Goal: Task Accomplishment & Management: Use online tool/utility

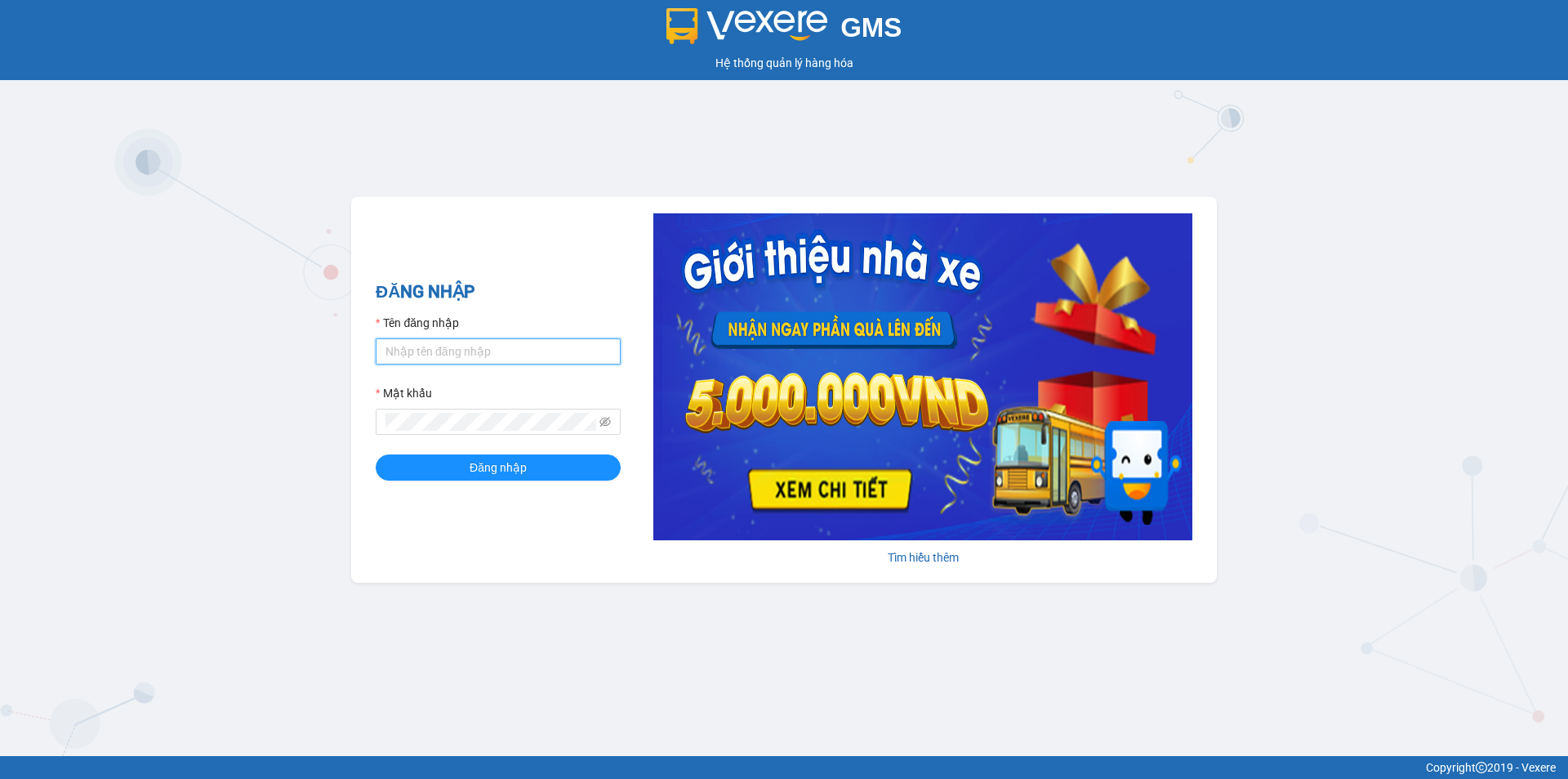
type input "tronghoang.apq"
click at [450, 438] on form "Tên đăng nhập tronghoang.apq Mật khẩu Đăng nhập" at bounding box center [498, 397] width 245 height 166
click at [449, 472] on button "Đăng nhập" at bounding box center [498, 467] width 245 height 27
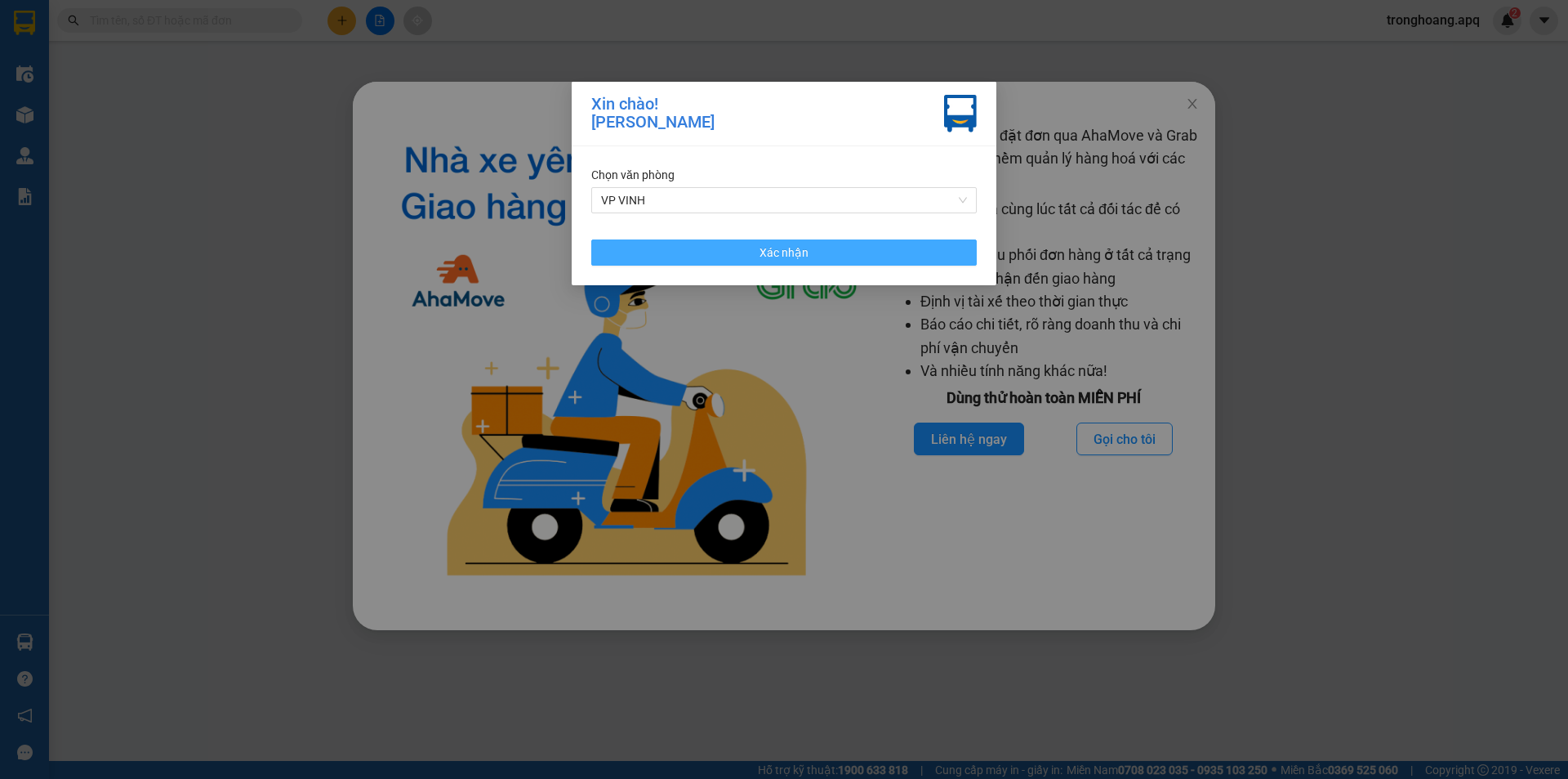
click at [847, 248] on button "Xác nhận" at bounding box center [784, 252] width 386 height 27
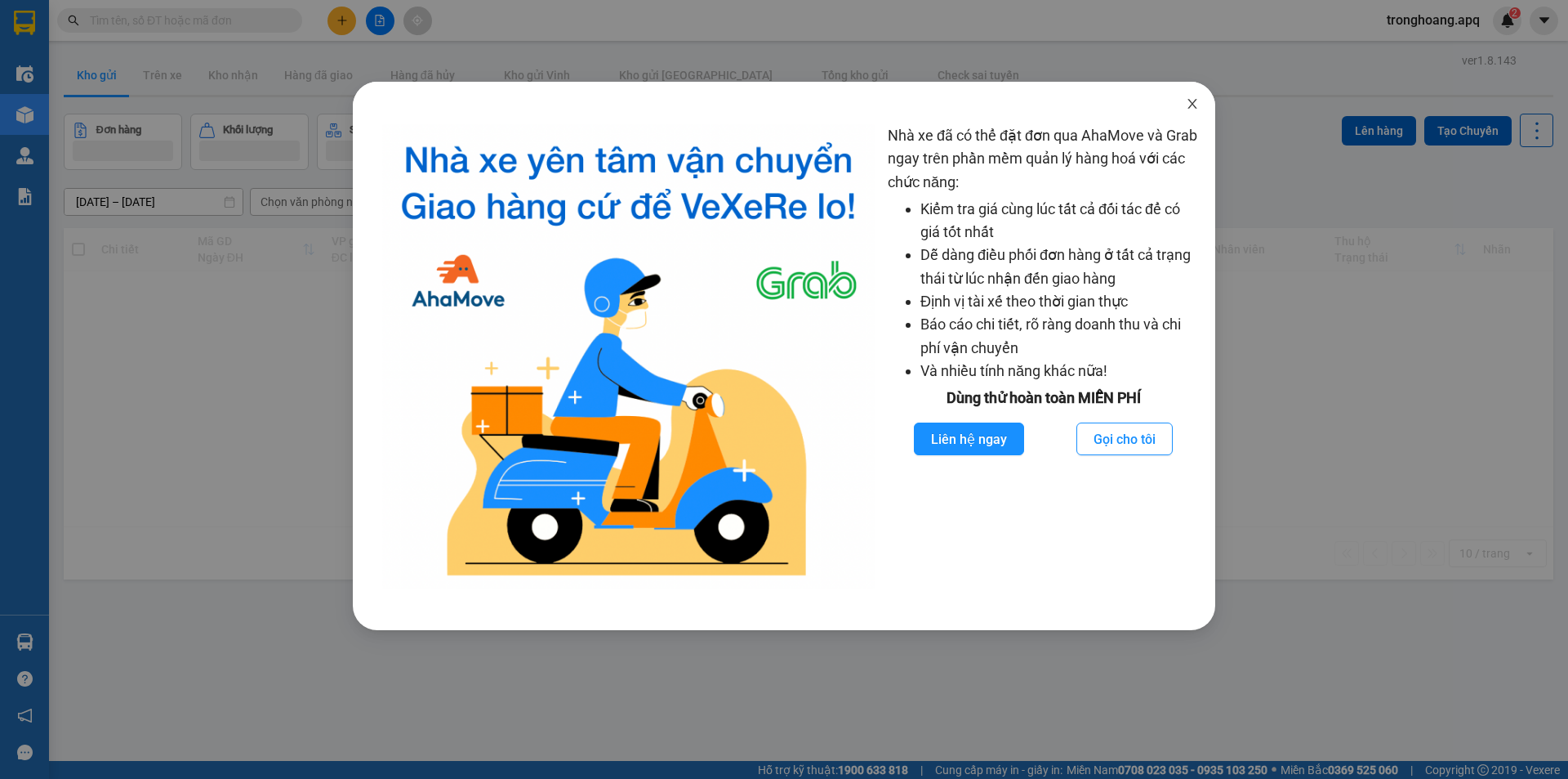
click at [1185, 111] on icon "close" at bounding box center [1192, 103] width 13 height 13
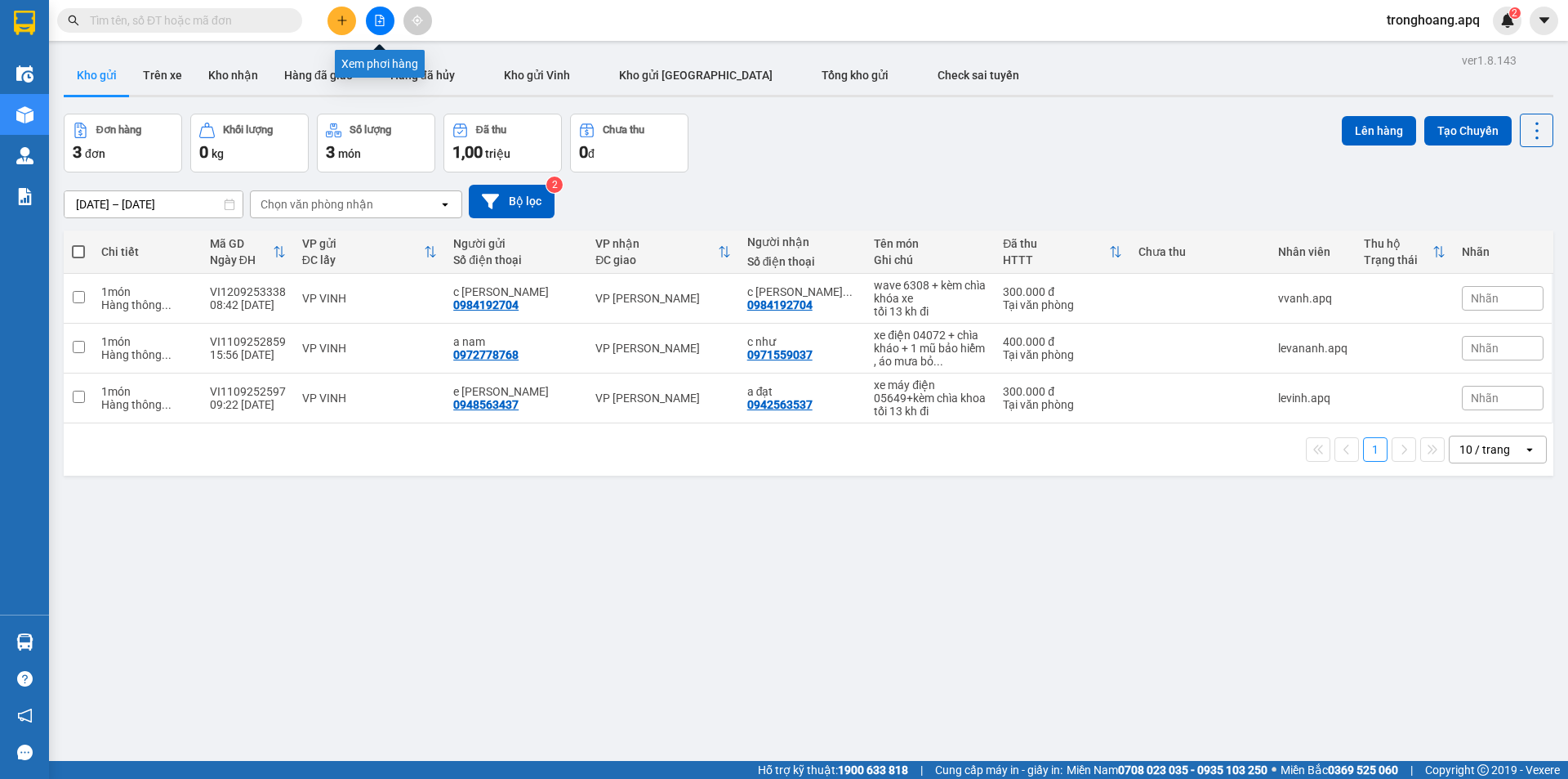
click at [372, 23] on button at bounding box center [379, 20] width 28 height 28
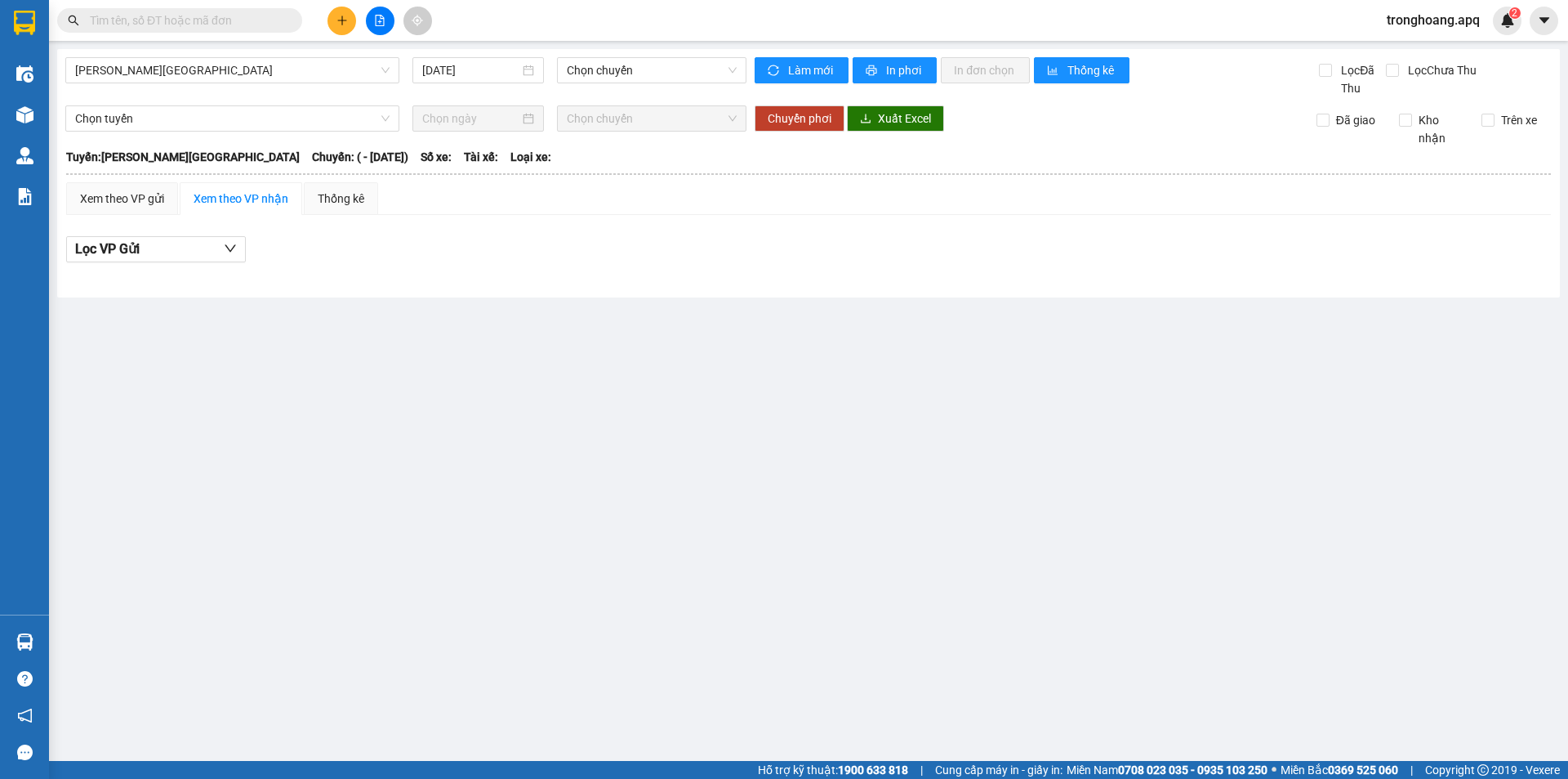
click at [169, 56] on div "Gia Lâm - [GEOGRAPHIC_DATA] [DATE] Chọn chuyến Làm mới In phơi In đơn chọn Thốn…" at bounding box center [809, 174] width 1502 height 249
click at [173, 80] on span "[PERSON_NAME][GEOGRAPHIC_DATA]" at bounding box center [232, 69] width 314 height 25
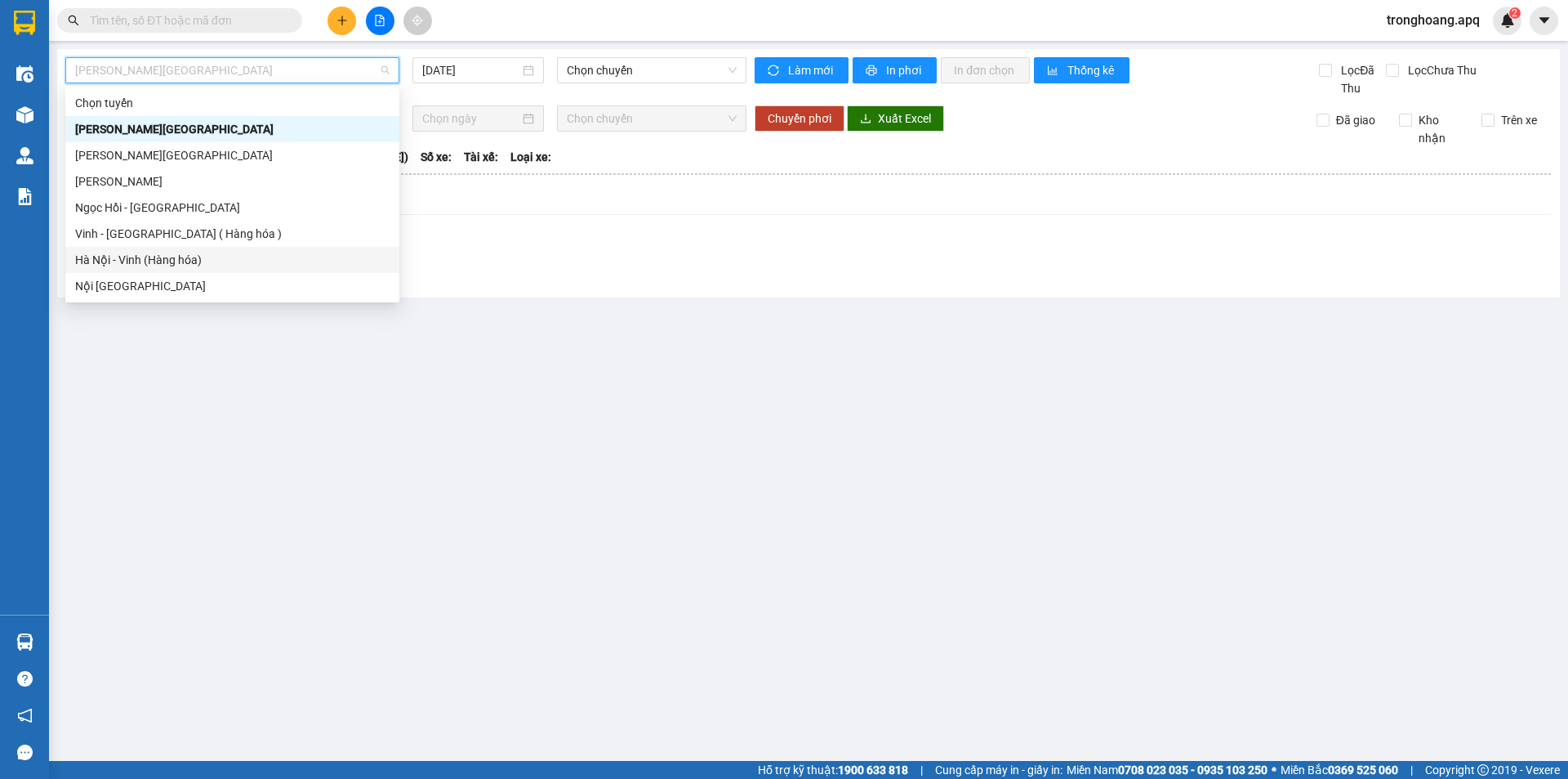
click at [177, 264] on div "Hà Nội - Vinh (Hàng hóa)" at bounding box center [232, 260] width 314 height 18
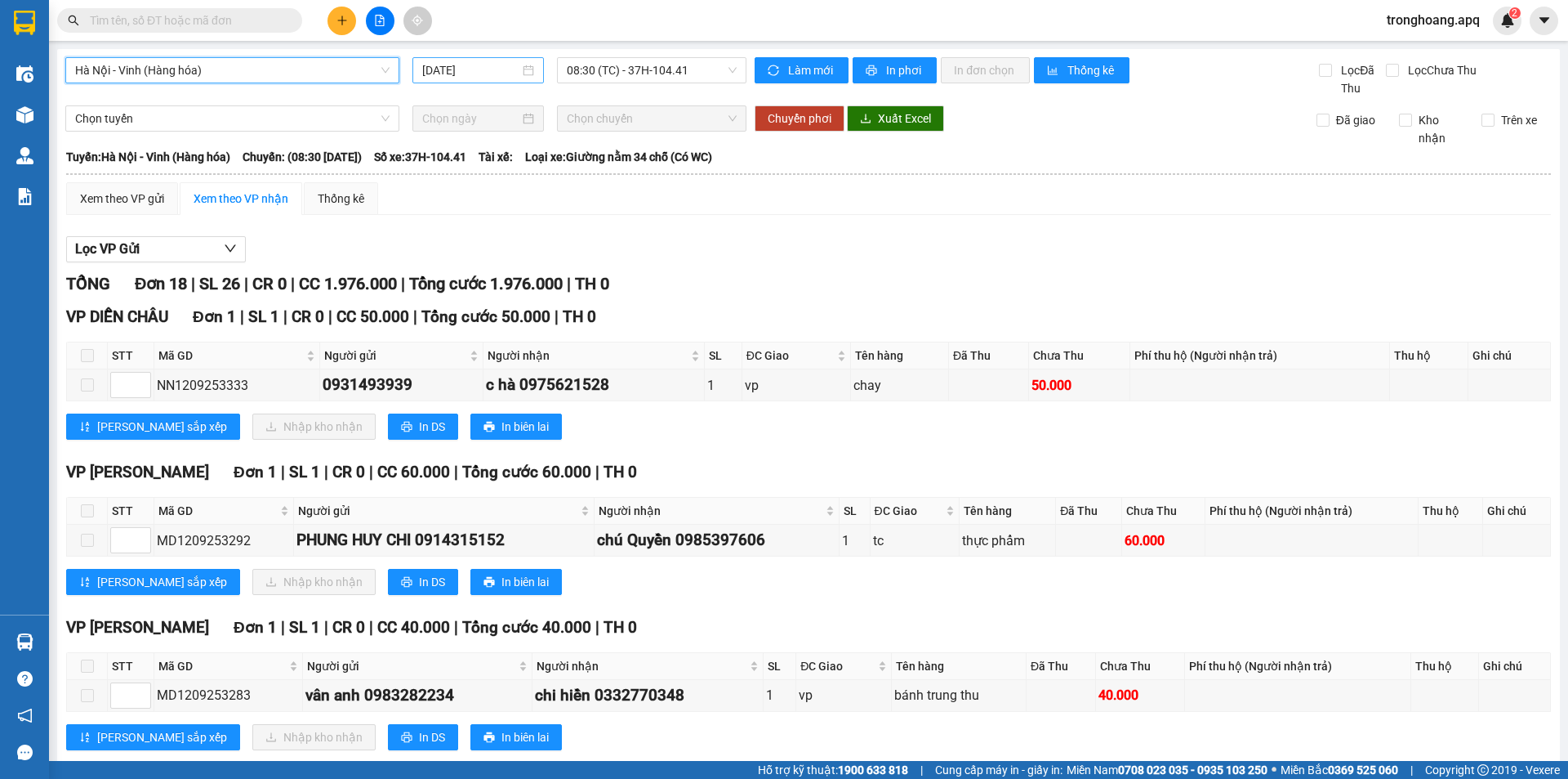
click at [432, 63] on input "[DATE]" at bounding box center [471, 70] width 97 height 18
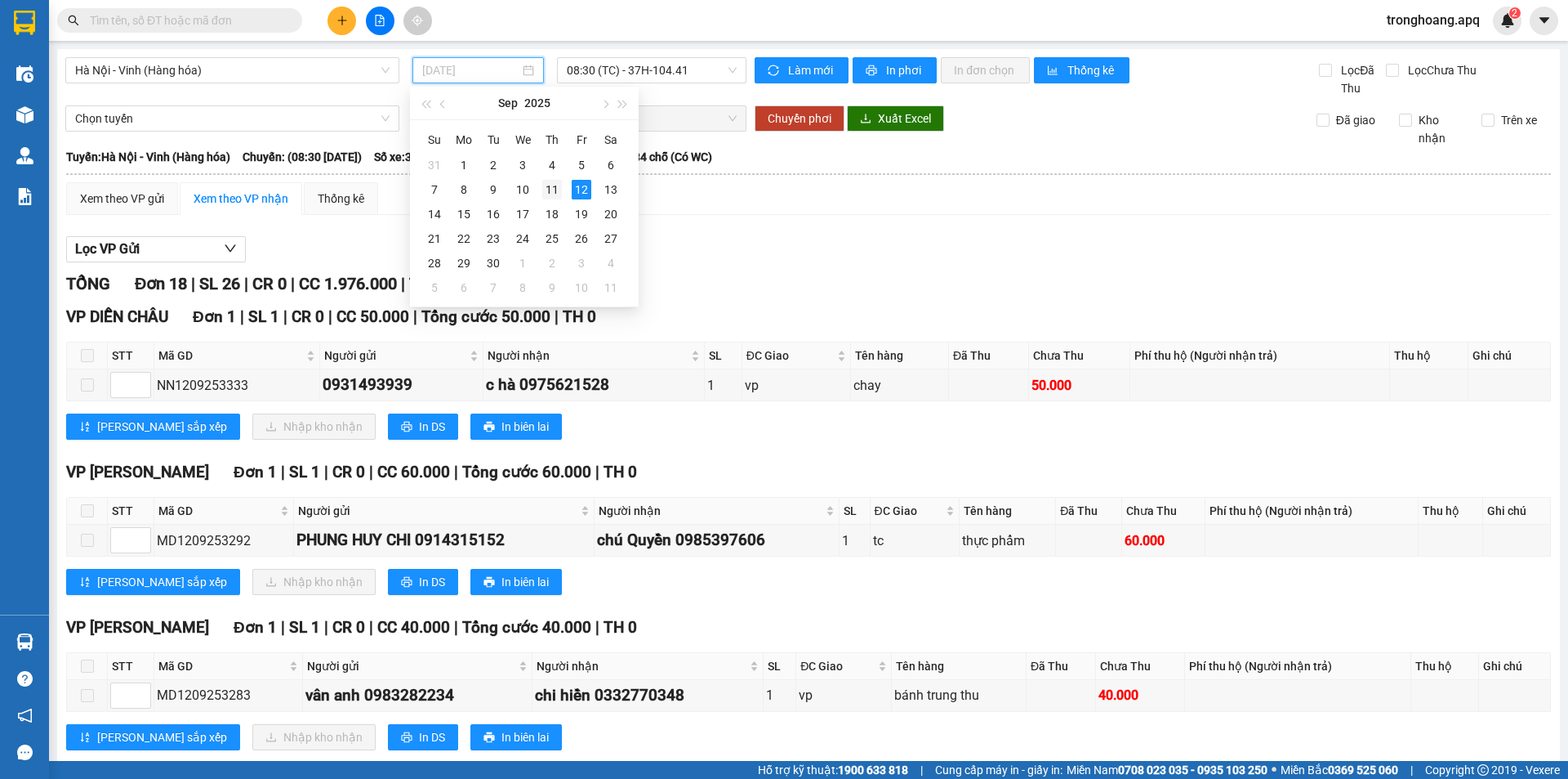
click at [558, 189] on div "11" at bounding box center [551, 189] width 19 height 19
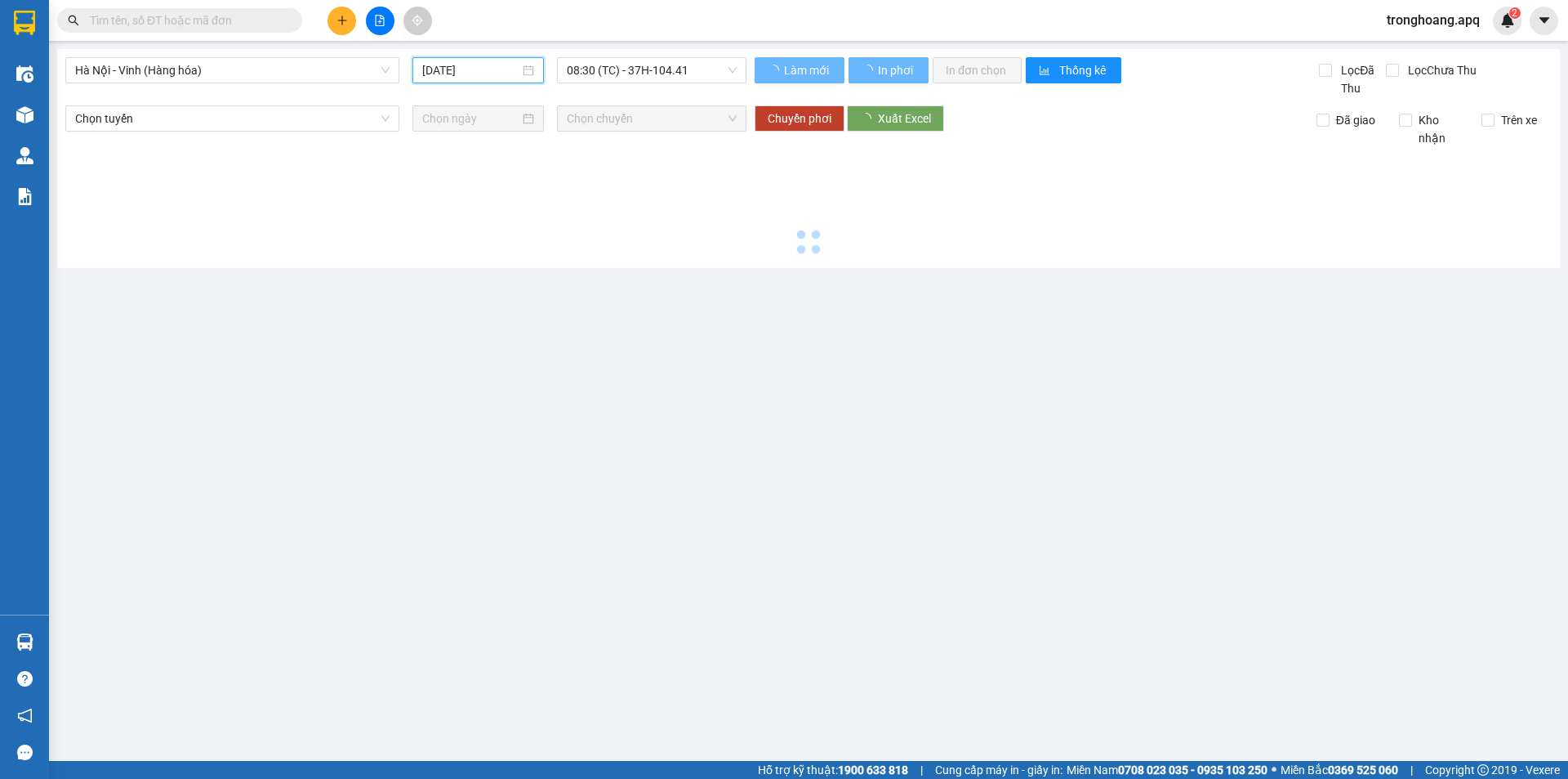
type input "[DATE]"
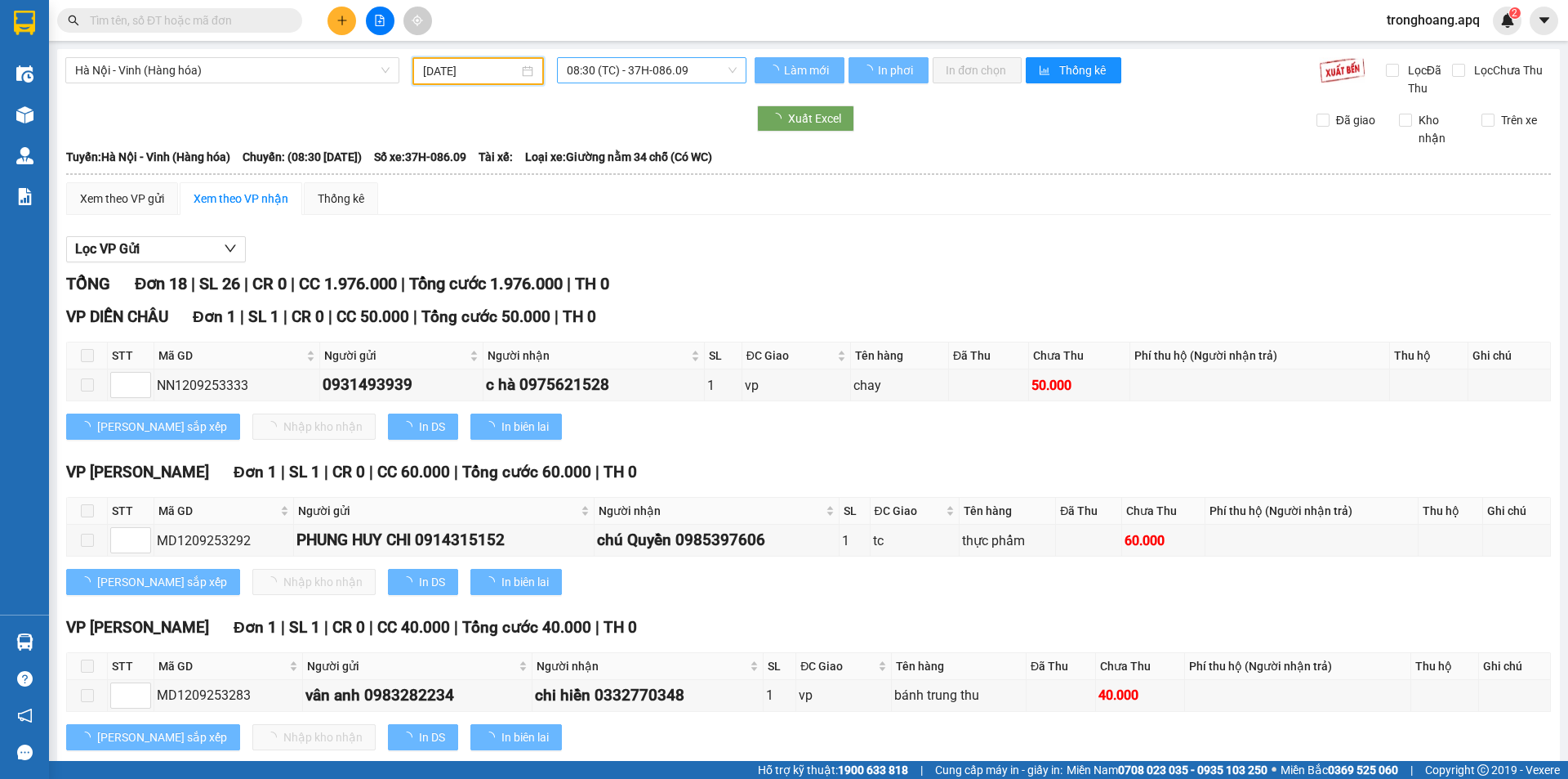
click at [642, 76] on span "08:30 (TC) - 37H-086.09" at bounding box center [652, 69] width 170 height 25
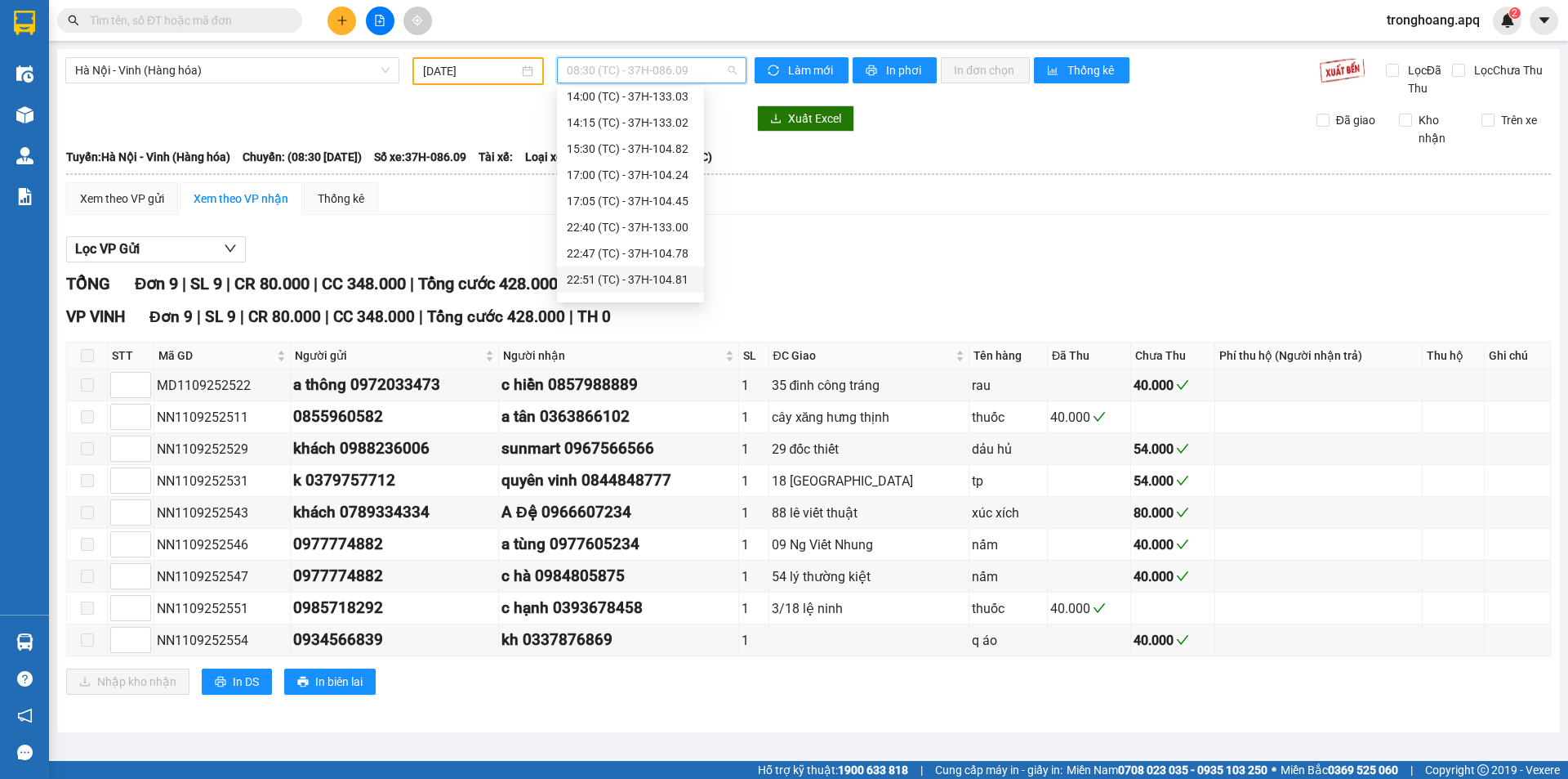
scroll to position [288, 0]
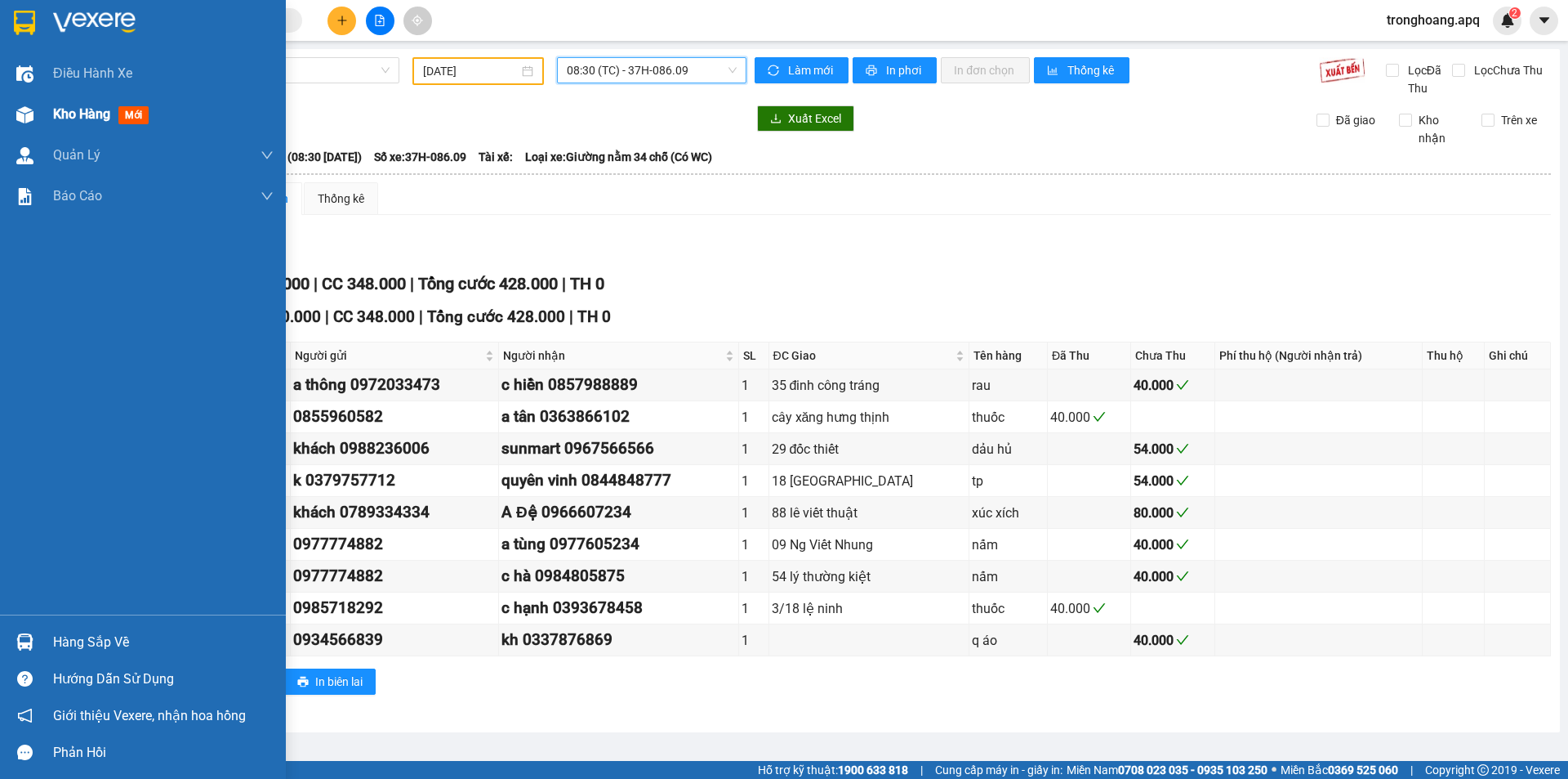
click at [32, 130] on div "Kho hàng mới" at bounding box center [143, 114] width 286 height 41
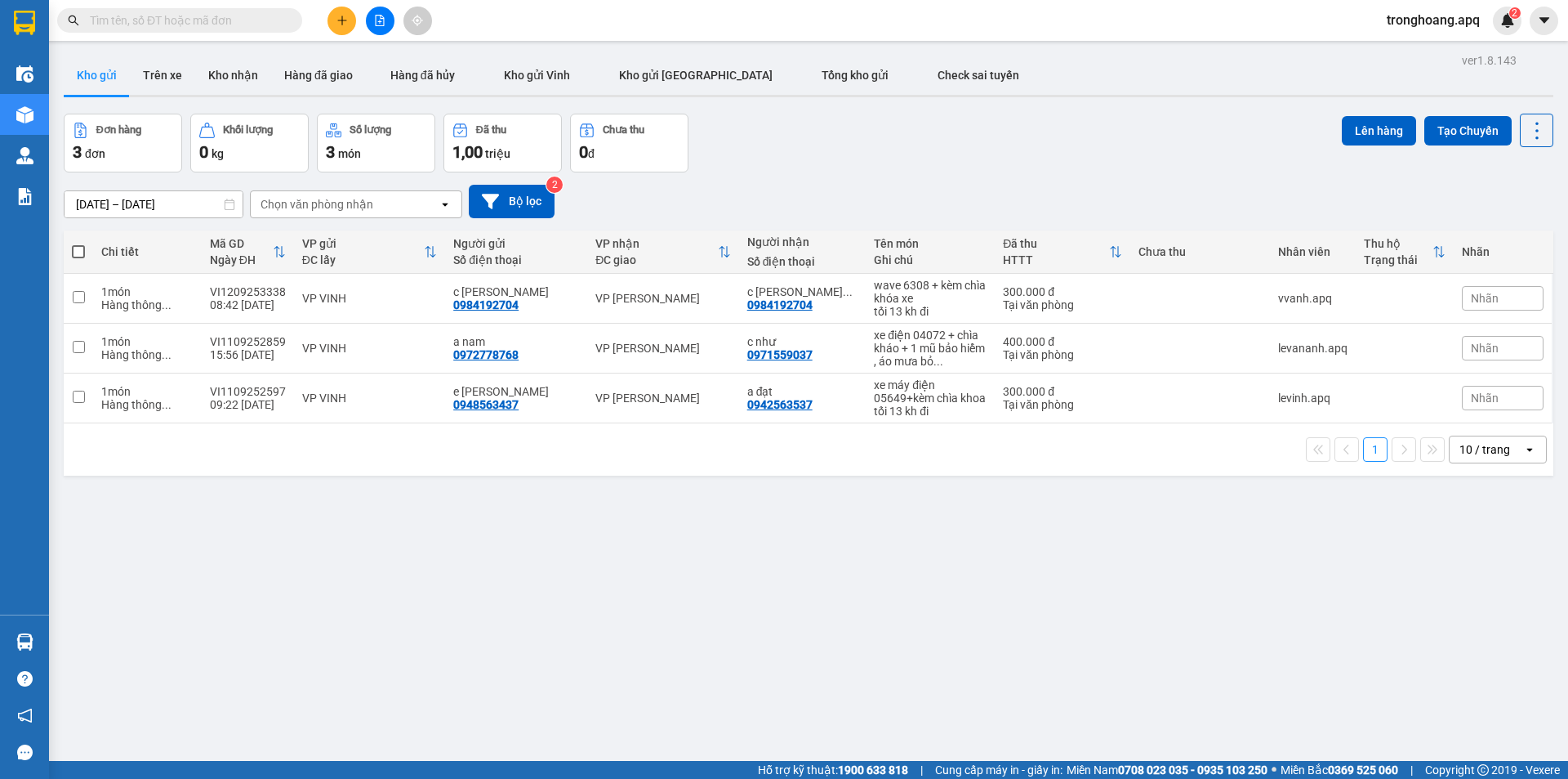
click at [1005, 139] on div "Đơn hàng 3 đơn Khối lượng 0 kg Số lượng 3 món Đã thu 1,00 triệu Chưa thu 0 đ Lê…" at bounding box center [809, 143] width 1489 height 59
